Goal: Navigation & Orientation: Go to known website

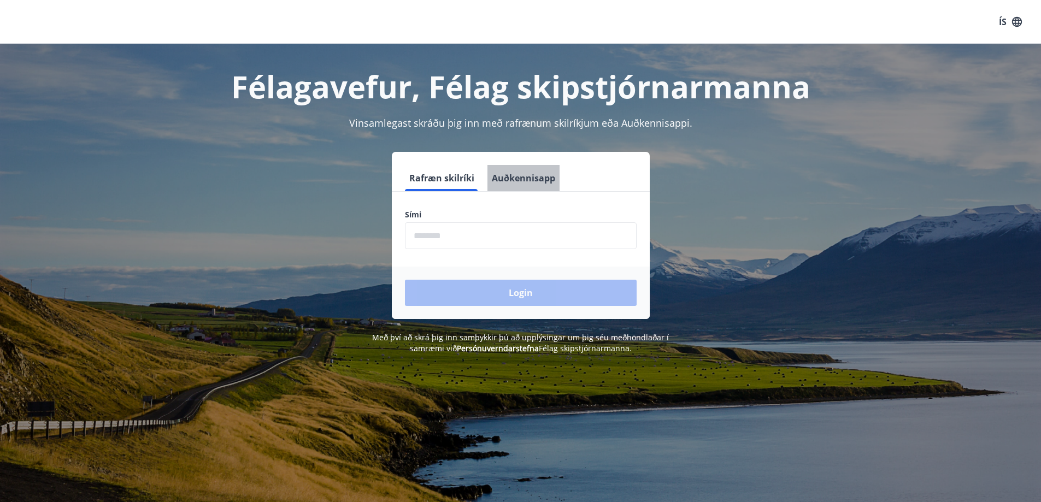
click at [532, 176] on button "Auðkennisapp" at bounding box center [524, 178] width 72 height 26
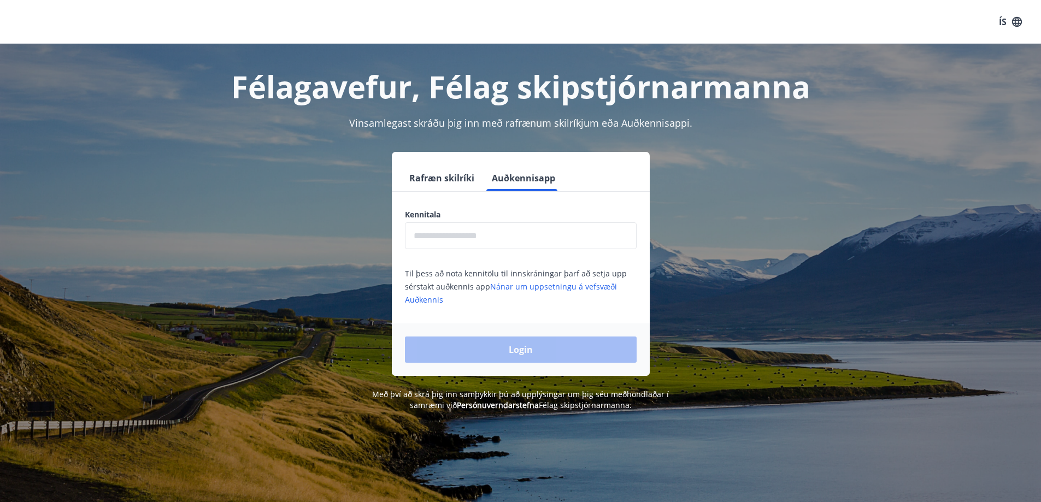
click at [446, 179] on button "Rafræn skilríki" at bounding box center [442, 178] width 74 height 26
